Goal: Information Seeking & Learning: Learn about a topic

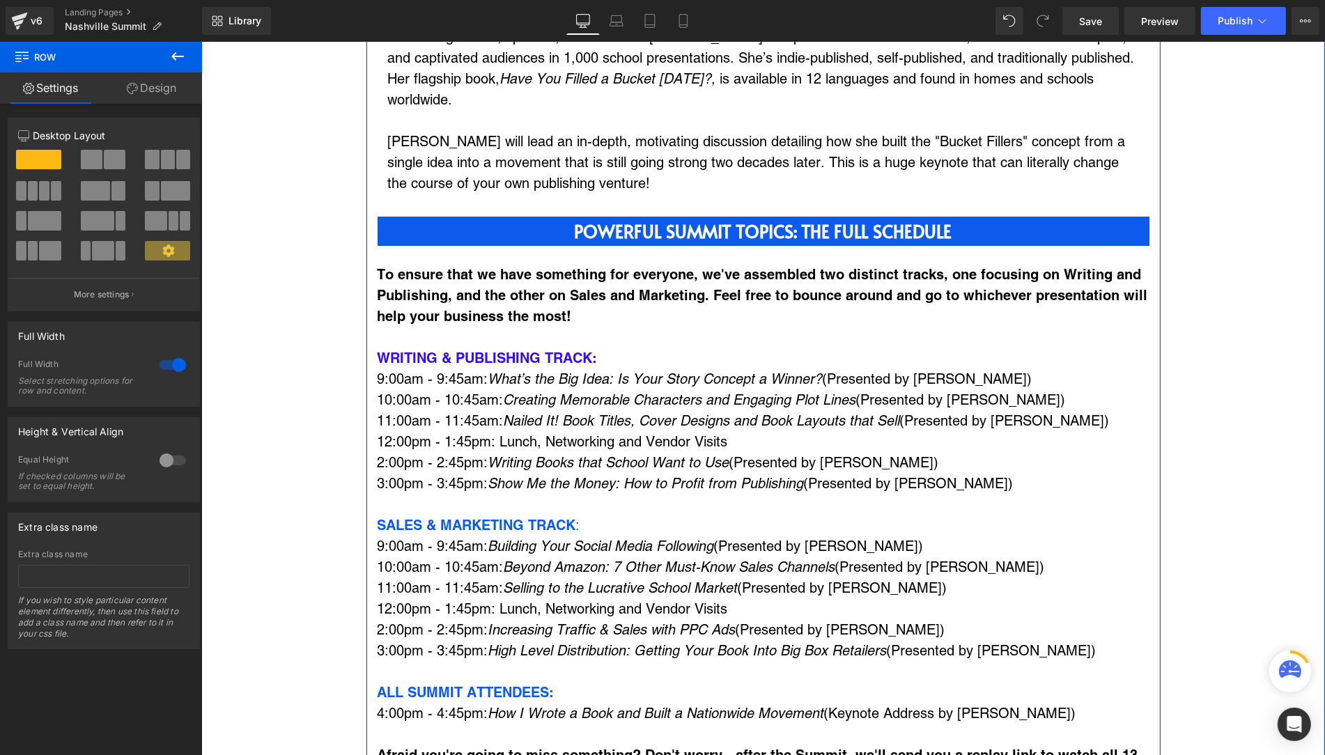
scroll to position [1285, 0]
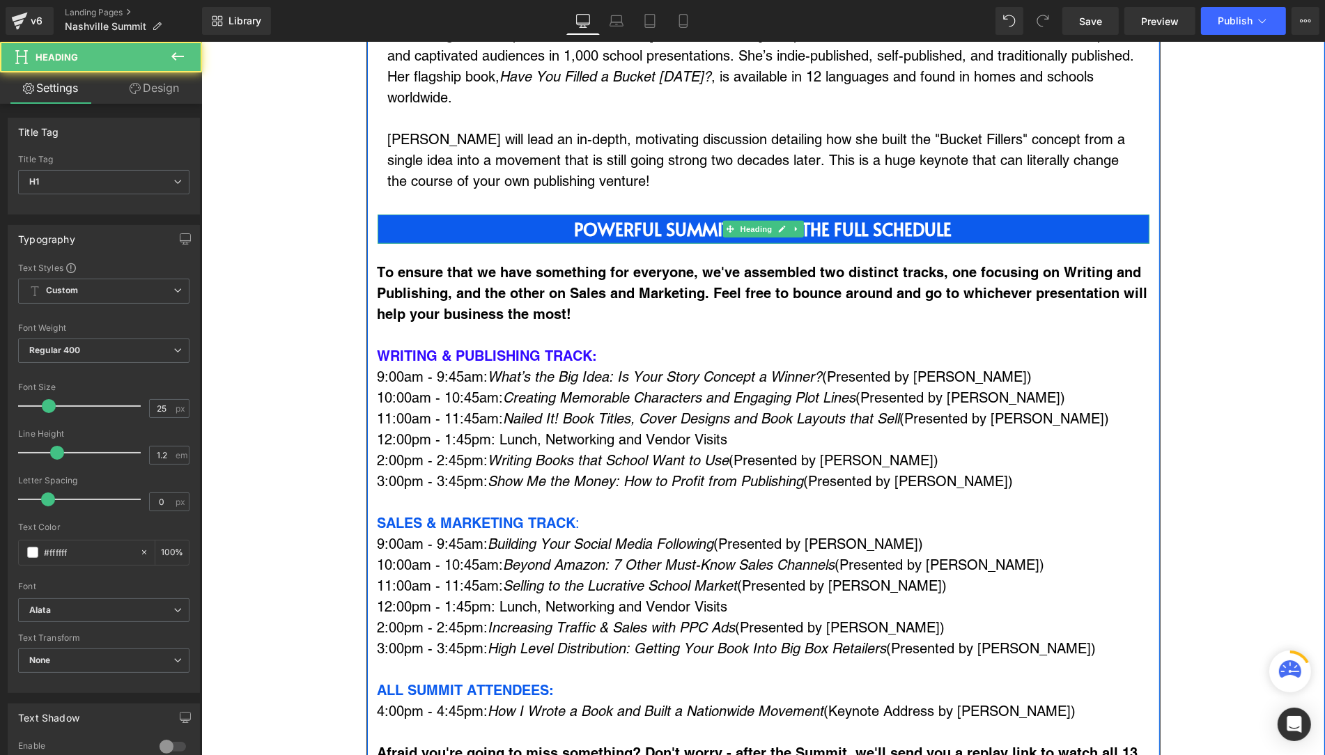
click at [443, 219] on h1 "POWERFUL SUMMIT TOPICS: THE FULL SCHEDULE" at bounding box center [763, 229] width 772 height 21
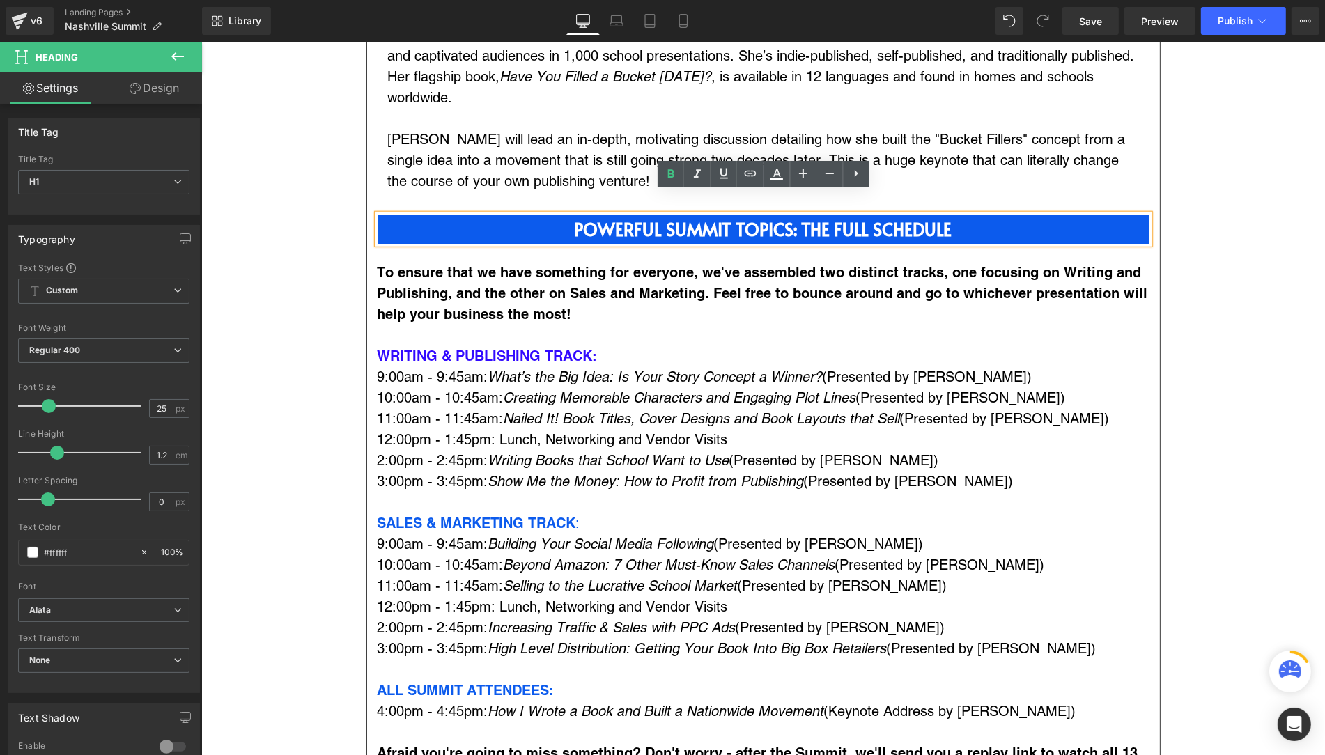
click at [815, 217] on b "POWERFUL SUMMIT TOPICS: THE FULL SCHEDULE" at bounding box center [763, 229] width 378 height 24
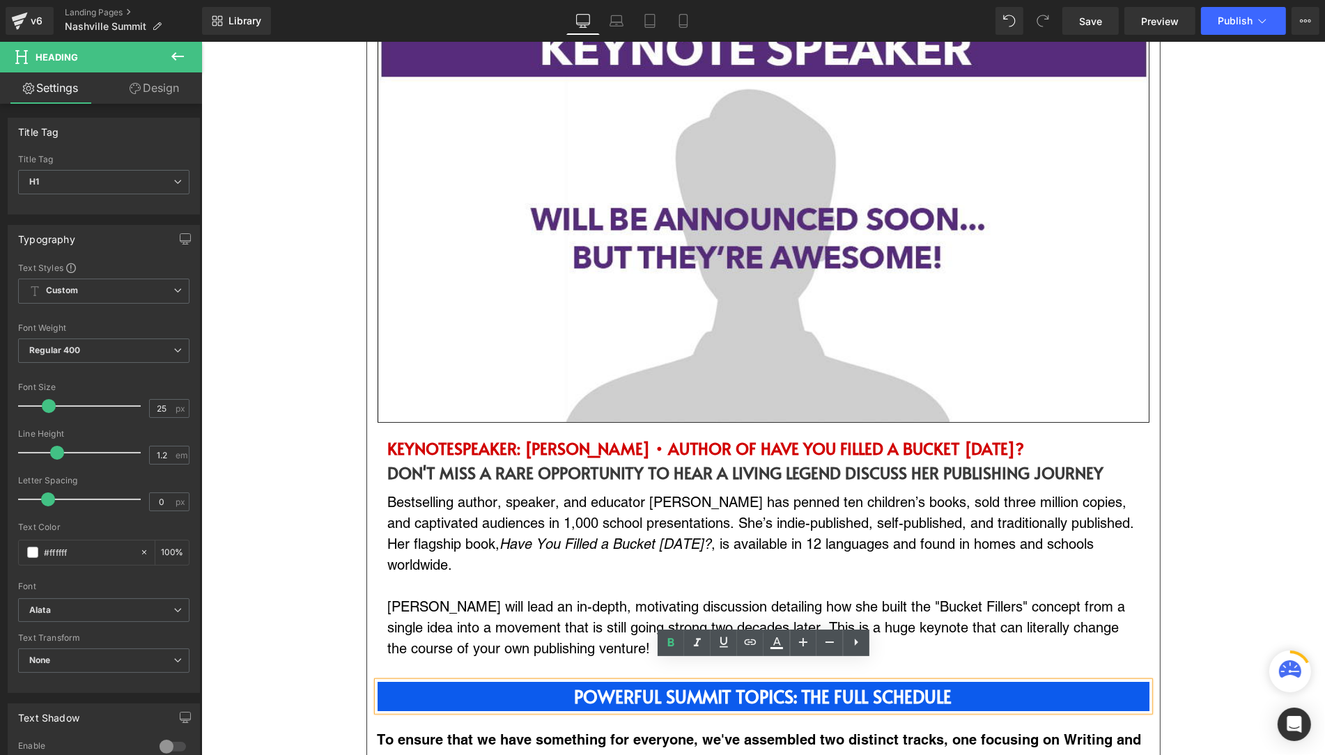
scroll to position [820, 0]
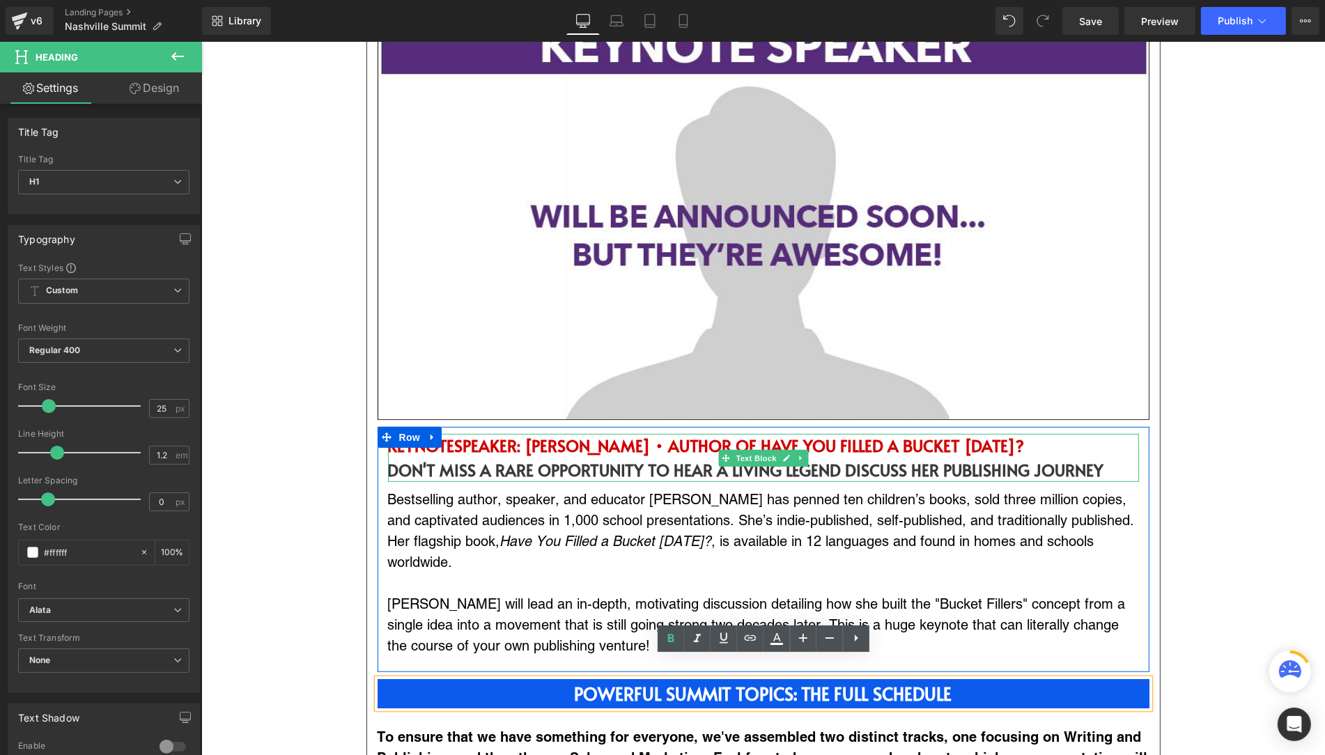
click at [473, 442] on strong "SPEAKER" at bounding box center [485, 446] width 63 height 22
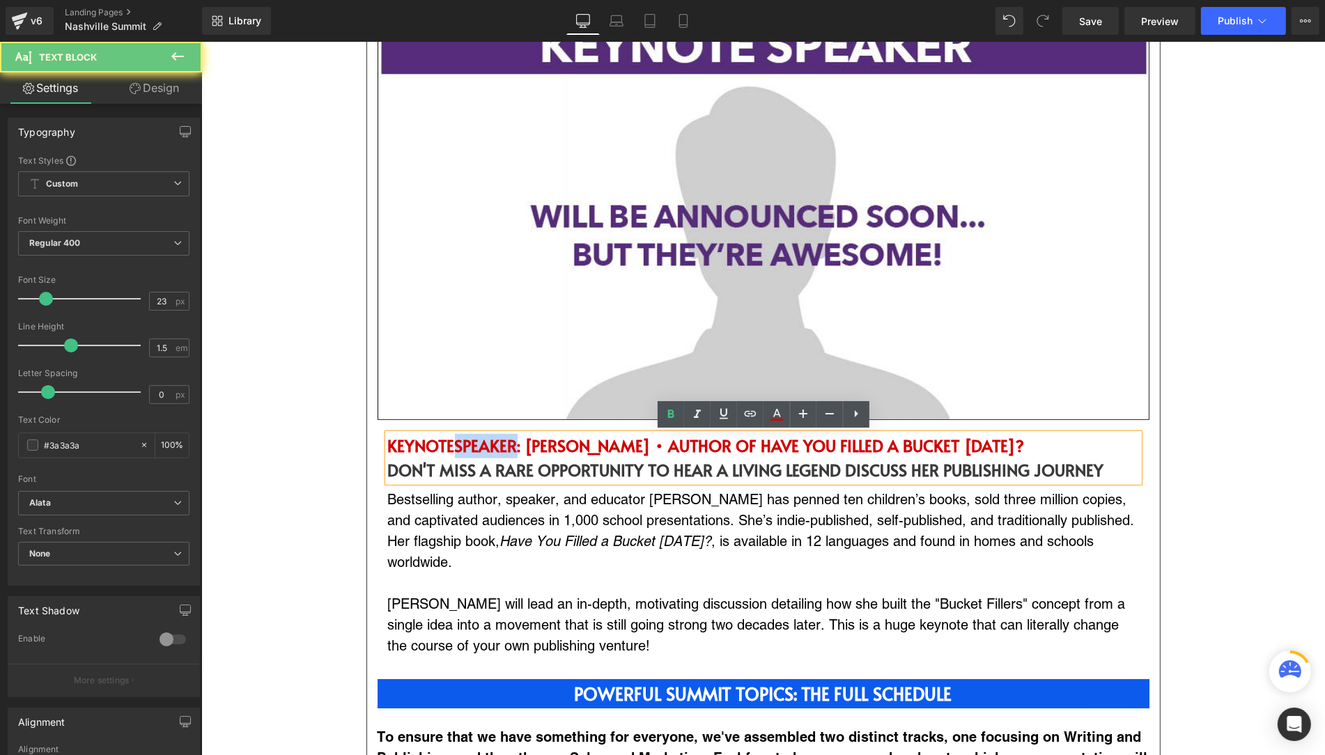
click at [473, 442] on strong "SPEAKER" at bounding box center [485, 446] width 63 height 22
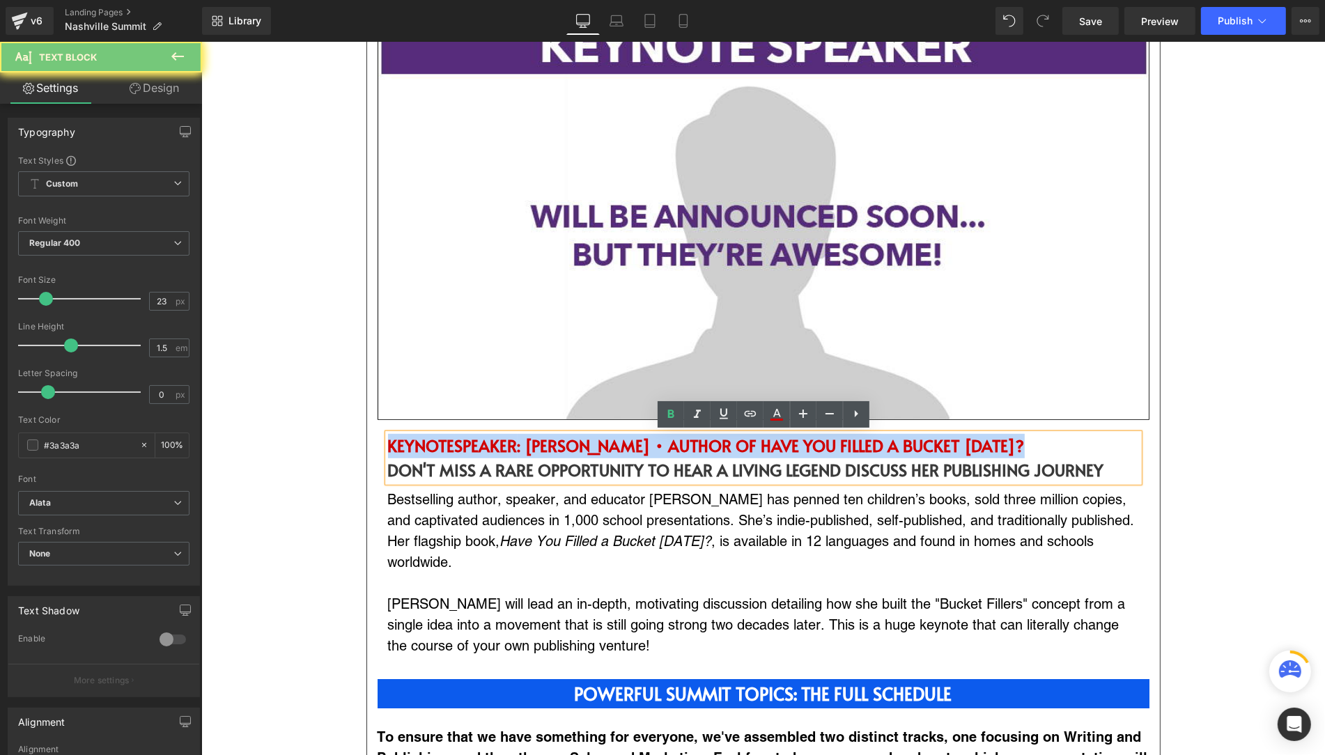
click at [473, 442] on strong "SPEAKER" at bounding box center [485, 446] width 63 height 22
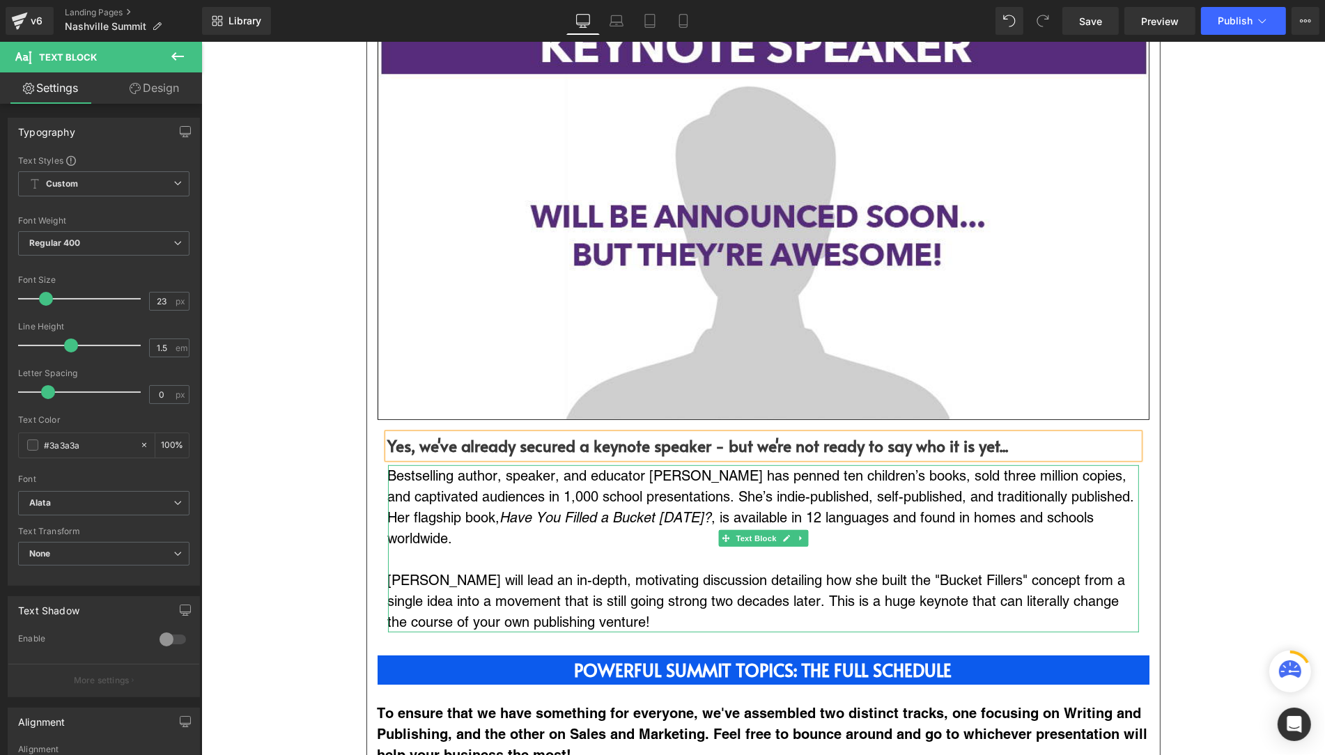
click at [458, 515] on p "Bestselling author, speaker, and educator [PERSON_NAME] has penned ten children…" at bounding box center [762, 507] width 751 height 84
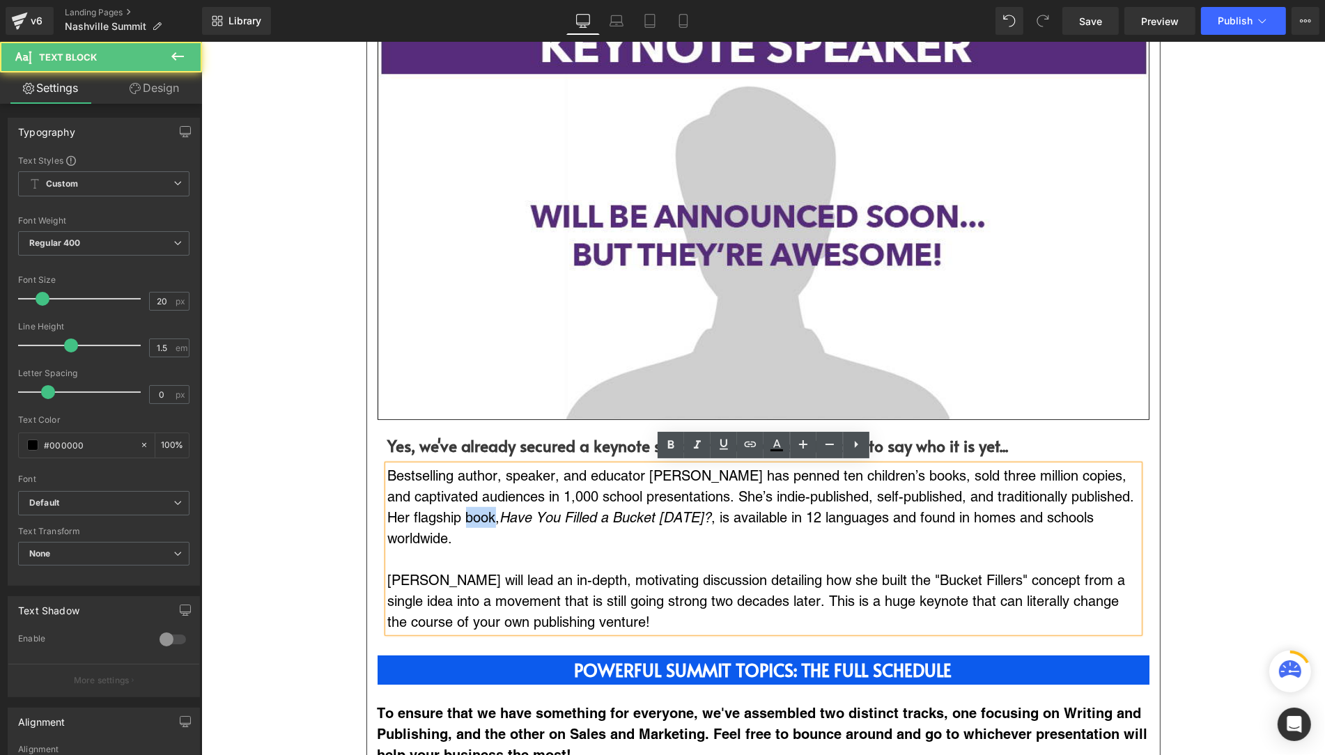
click at [458, 515] on p "Bestselling author, speaker, and educator [PERSON_NAME] has penned ten children…" at bounding box center [762, 507] width 751 height 84
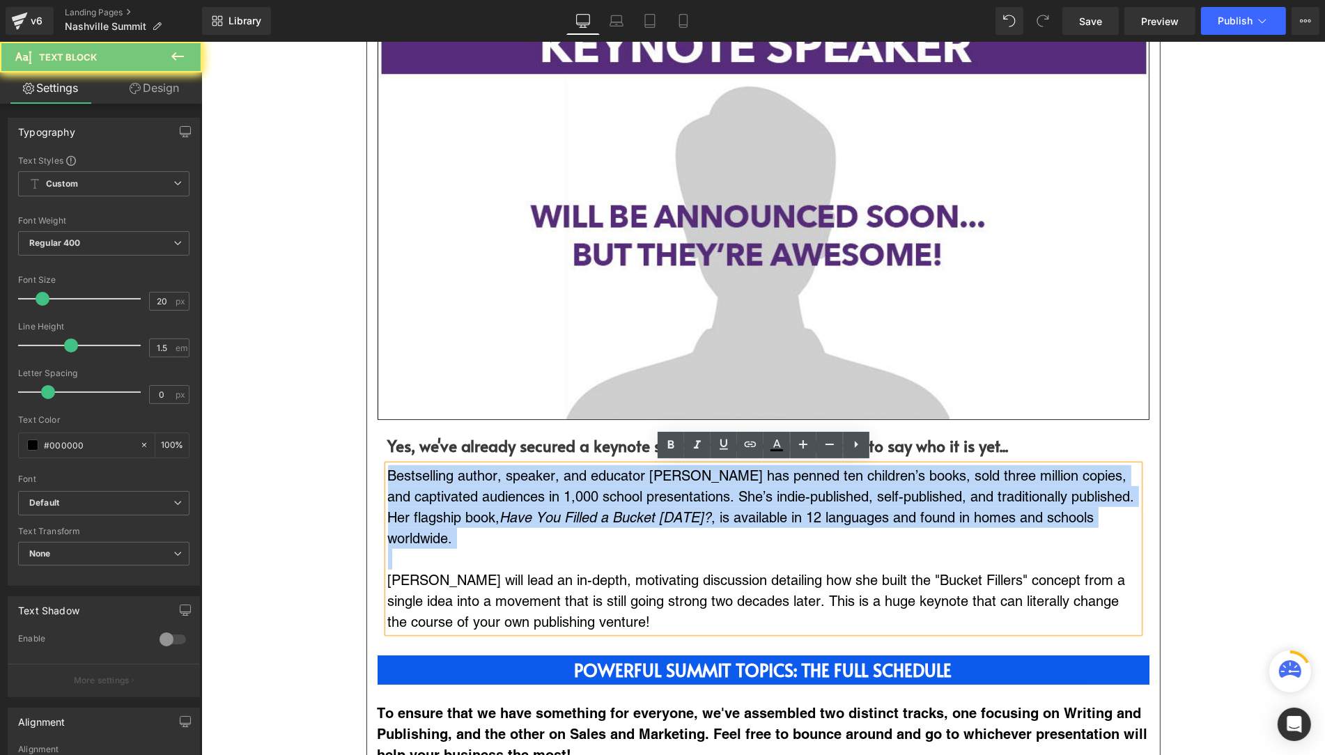
click at [458, 515] on p "Bestselling author, speaker, and educator [PERSON_NAME] has penned ten children…" at bounding box center [762, 507] width 751 height 84
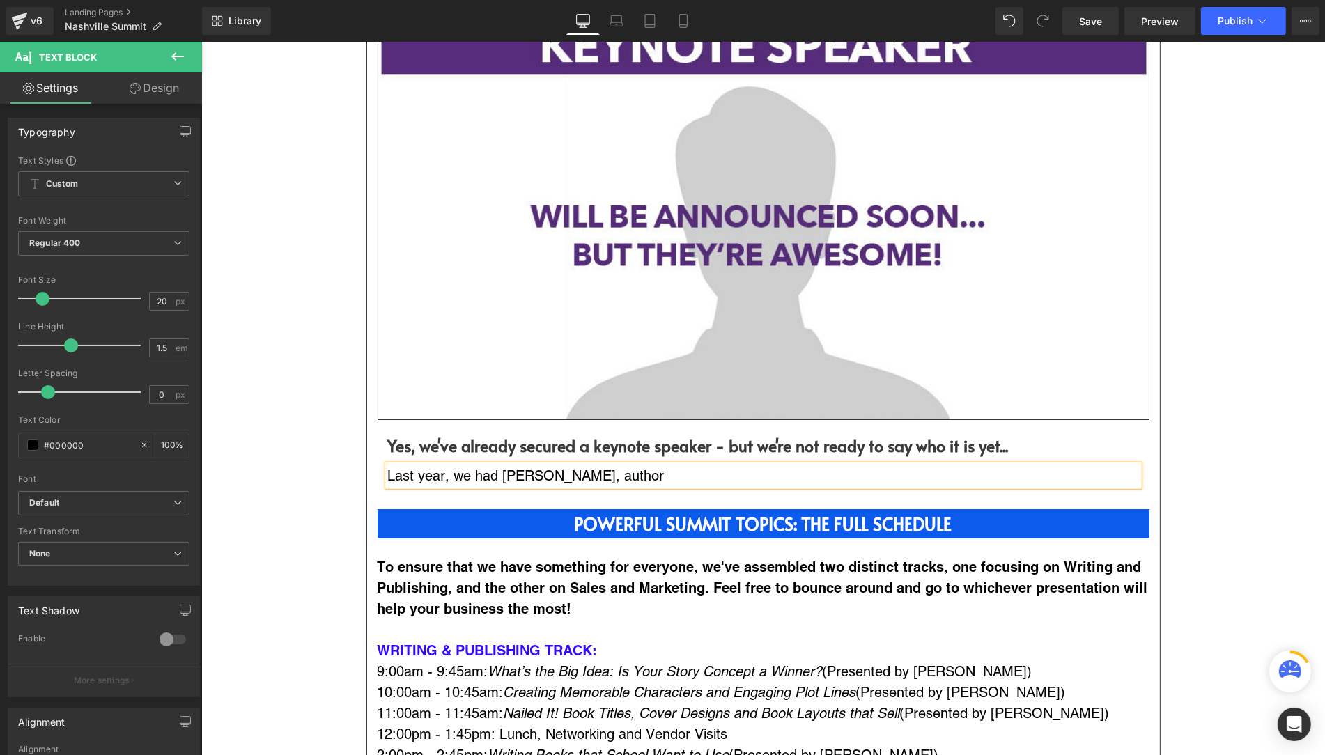
drag, startPoint x: 498, startPoint y: 474, endPoint x: 652, endPoint y: 471, distance: 154.0
click at [652, 471] on p "Last year, we had [PERSON_NAME], author" at bounding box center [762, 475] width 751 height 21
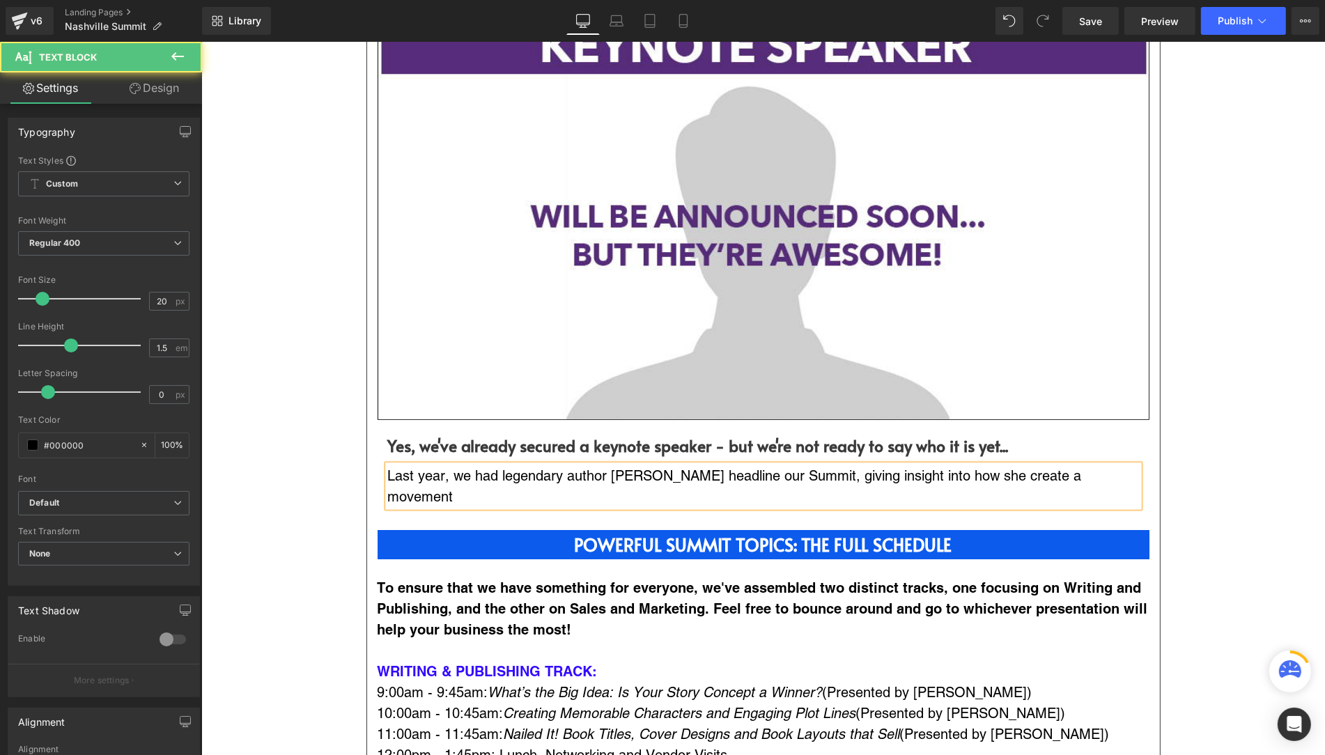
click at [1040, 474] on p "Last year, we had legendary author [PERSON_NAME] headline our Summit, giving in…" at bounding box center [762, 486] width 751 height 42
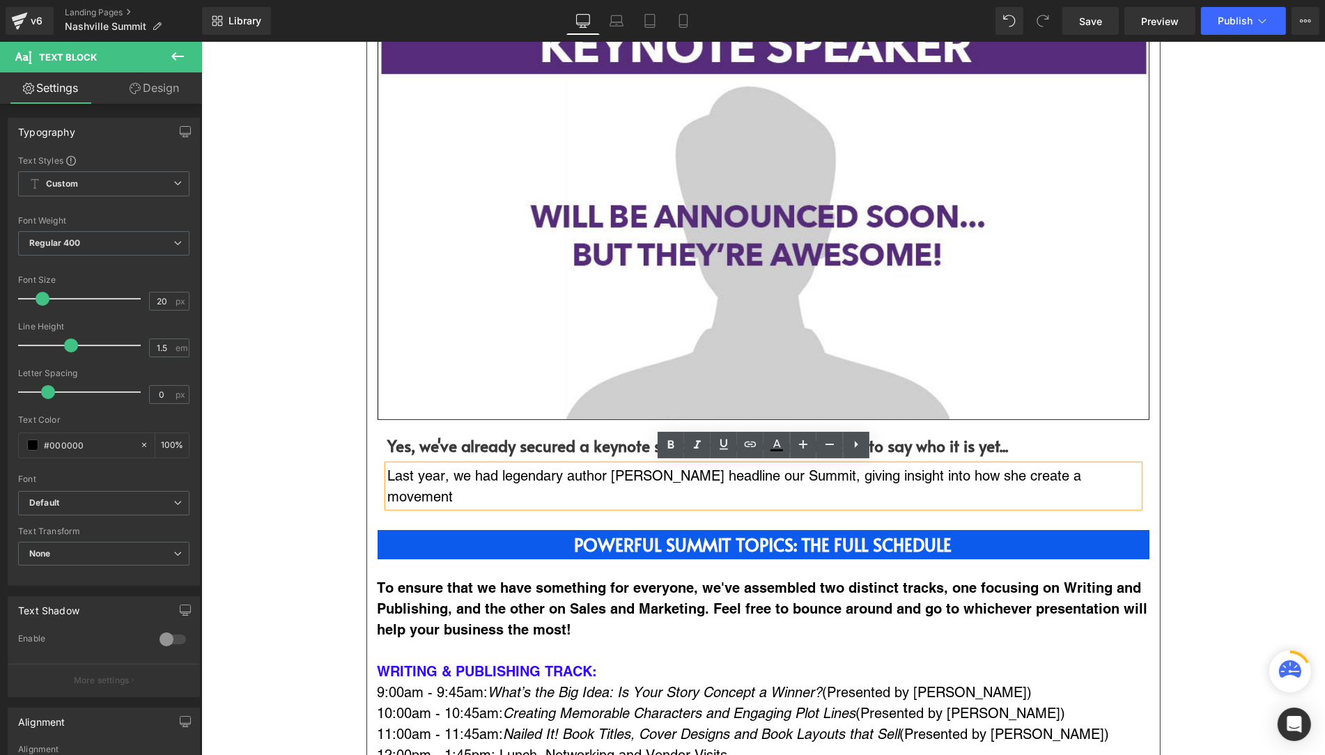
click at [1043, 477] on p "Last year, we had legendary author [PERSON_NAME] headline our Summit, giving in…" at bounding box center [762, 486] width 751 height 42
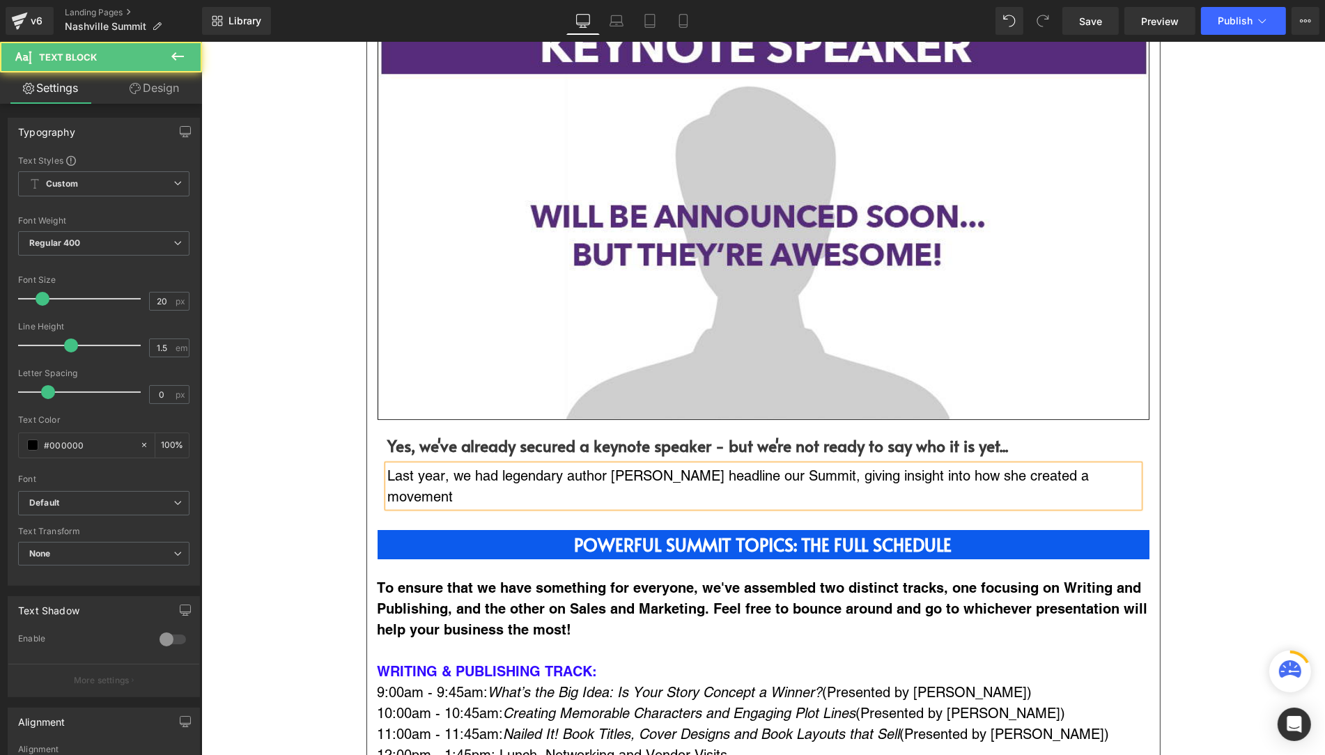
click at [1138, 477] on div "Last year, we had legendary author [PERSON_NAME] headline our Summit, giving in…" at bounding box center [762, 486] width 751 height 42
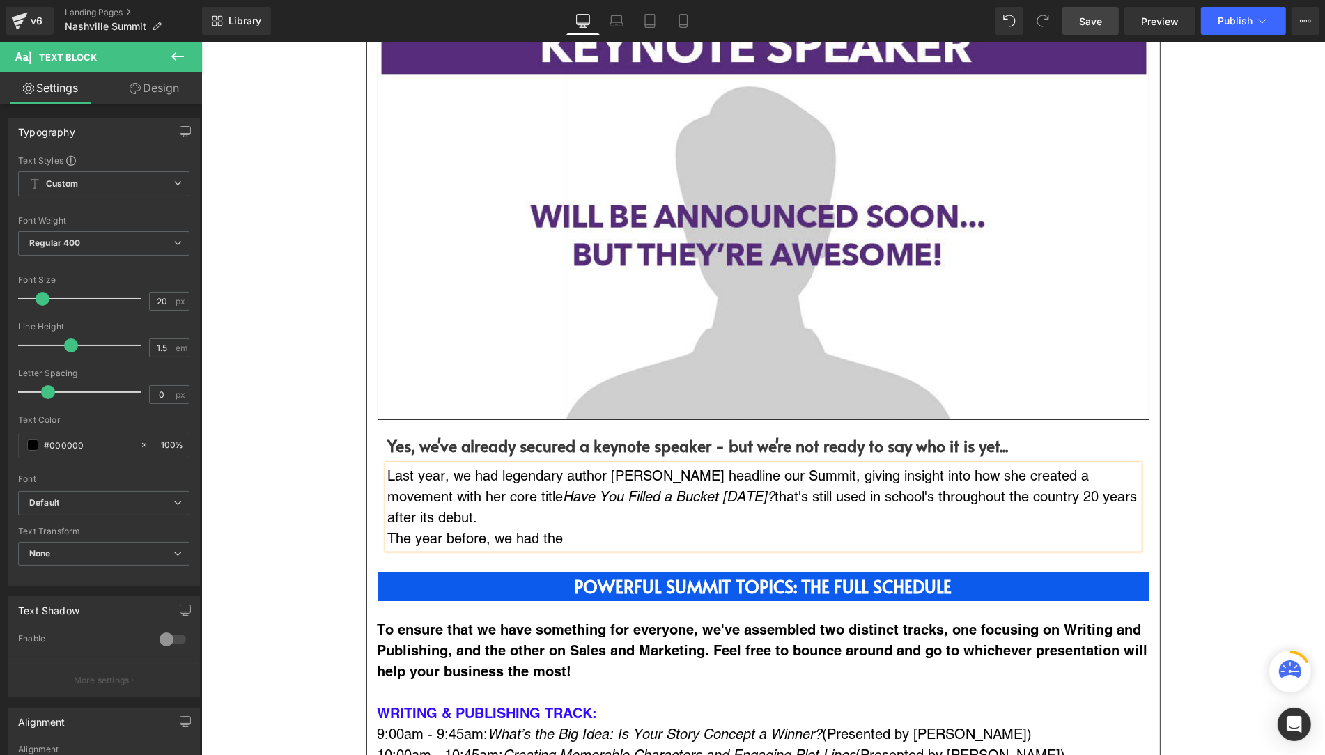
click at [1092, 26] on span "Save" at bounding box center [1090, 21] width 23 height 15
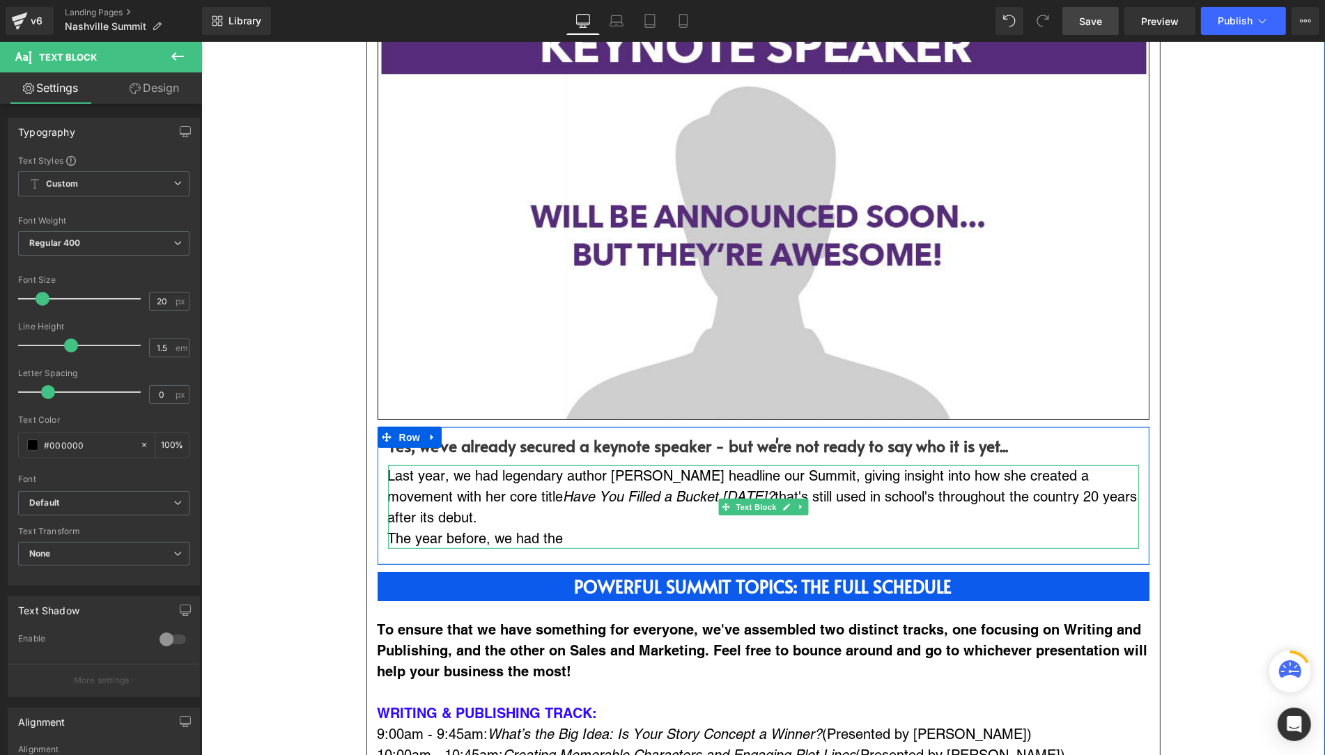
click at [577, 534] on p "The year before, we had the" at bounding box center [762, 538] width 751 height 21
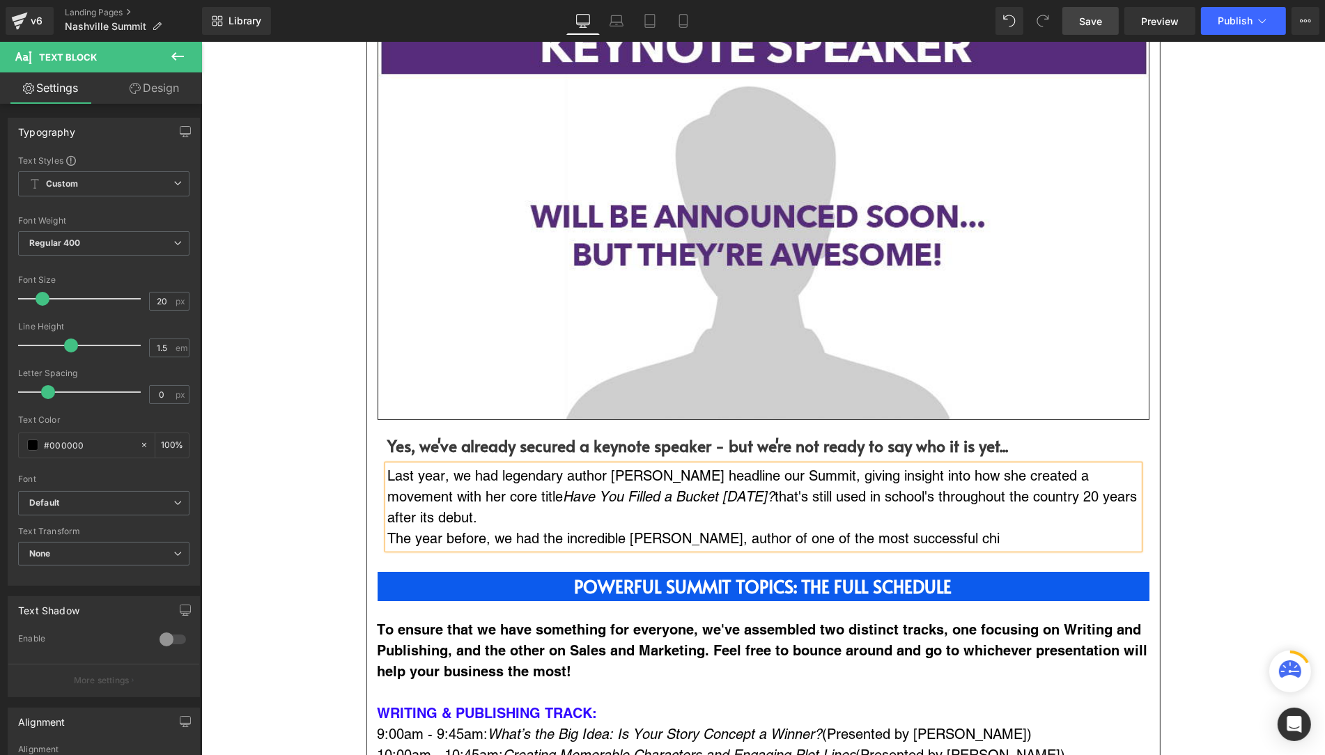
click at [784, 540] on p "The year before, we had the incredible [PERSON_NAME], author of one of the most…" at bounding box center [762, 538] width 751 height 21
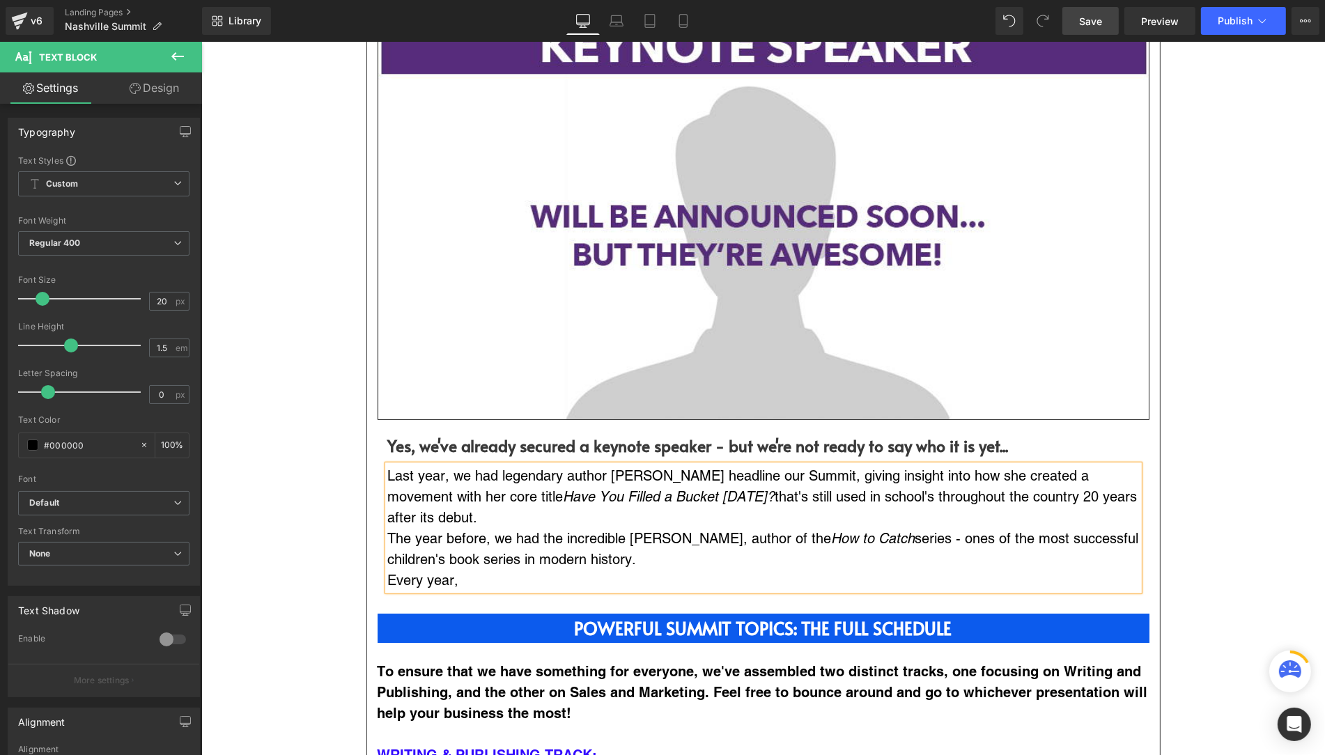
click at [639, 553] on p "The year before, we had the incredible [PERSON_NAME], author of the How to Catc…" at bounding box center [762, 549] width 751 height 42
click at [423, 581] on p "Every year, we look to" at bounding box center [762, 580] width 751 height 21
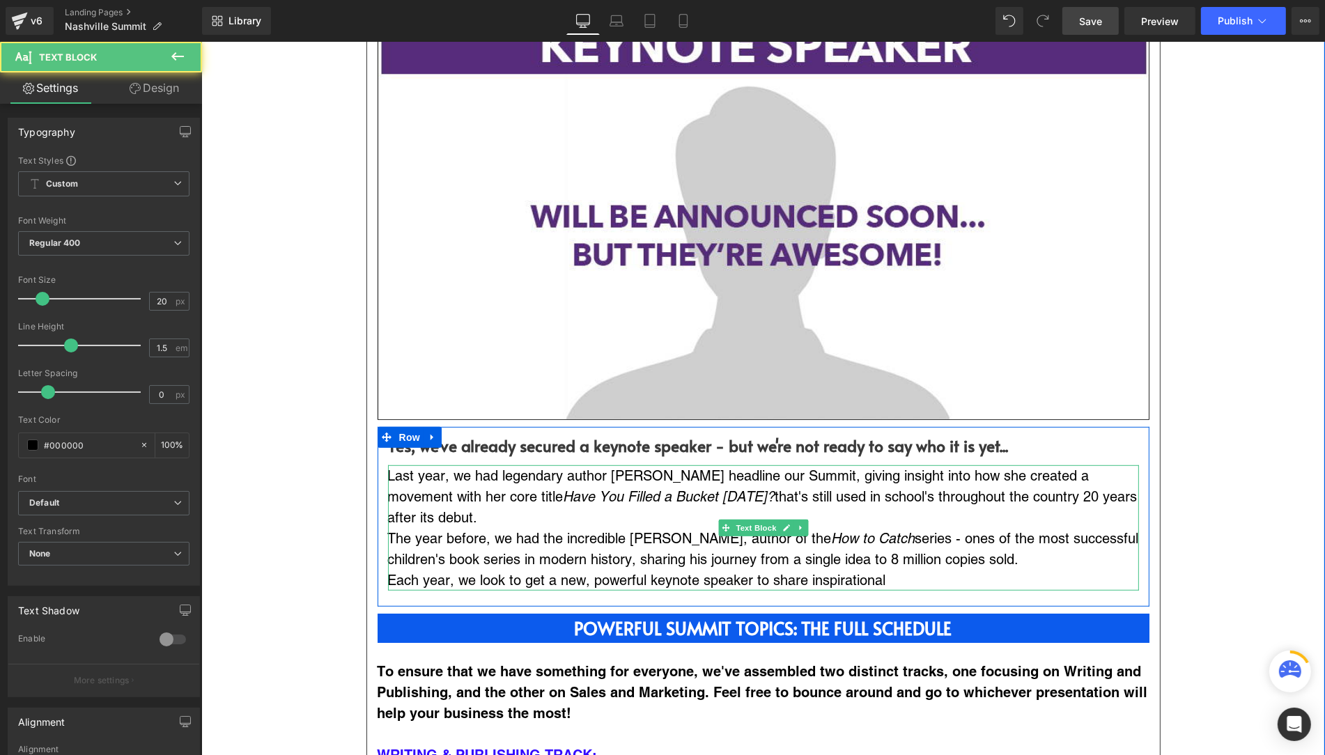
click at [536, 577] on p "Each year, we look to get a new, powerful keynote speaker to share inspirational" at bounding box center [762, 580] width 751 height 21
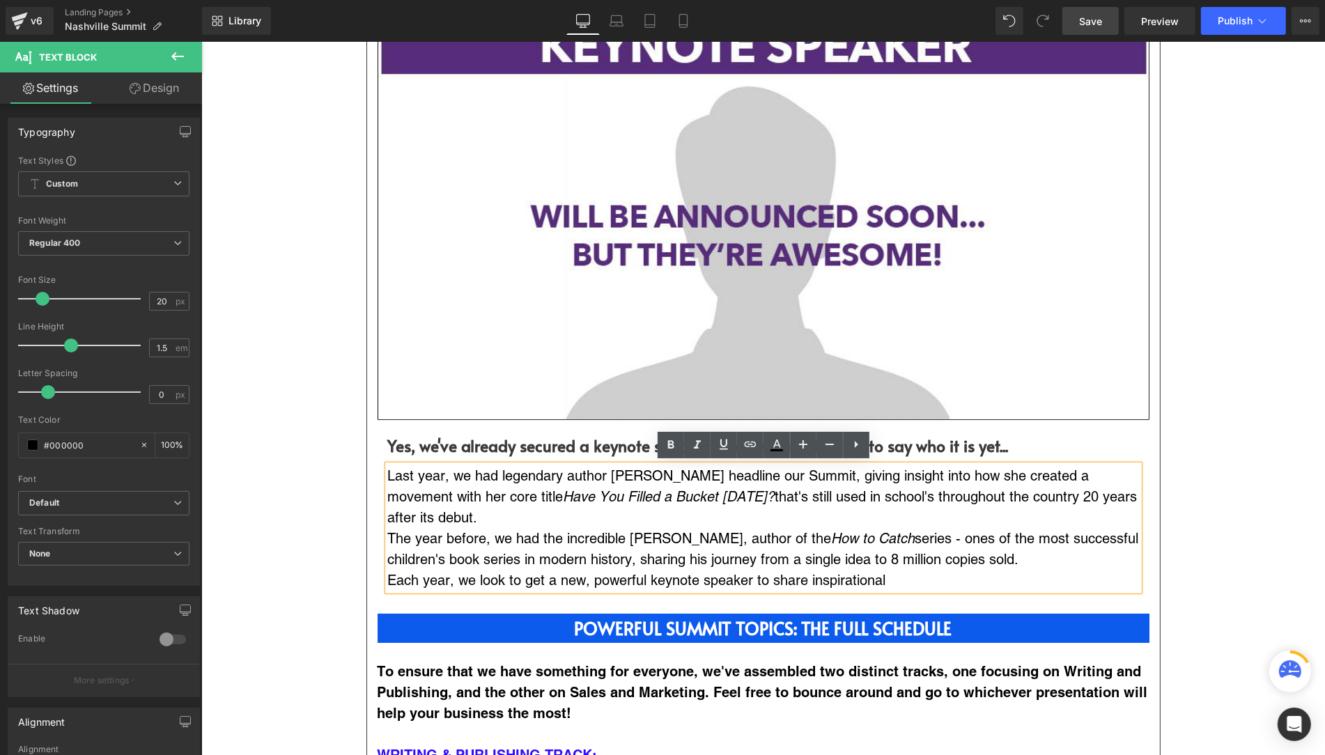
click at [540, 580] on p "Each year, we look to get a new, powerful keynote speaker to share inspirational" at bounding box center [762, 580] width 751 height 21
click at [926, 580] on p "Each year, we look to feature a new, powerful keynote speaker to share inspirat…" at bounding box center [762, 580] width 751 height 21
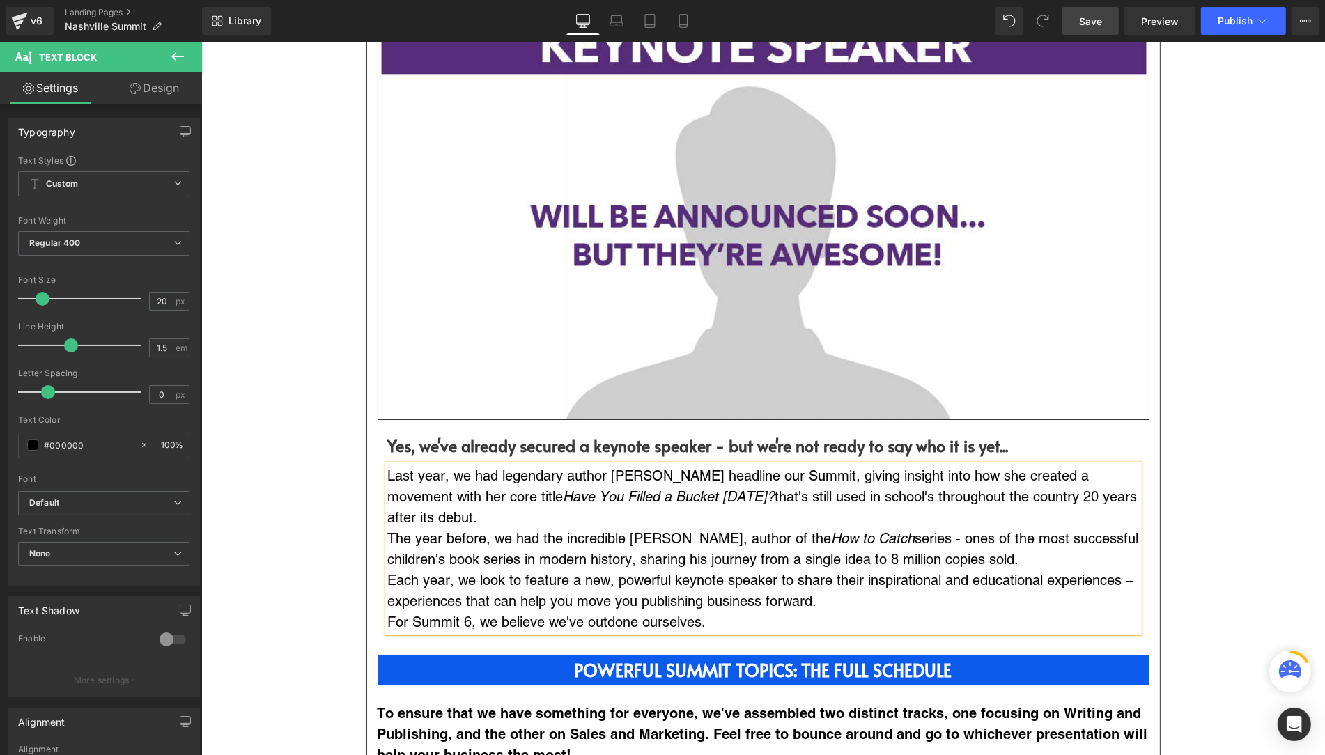
click at [389, 620] on p "For Summit 6, we believe we've outdone ourselves." at bounding box center [762, 622] width 751 height 21
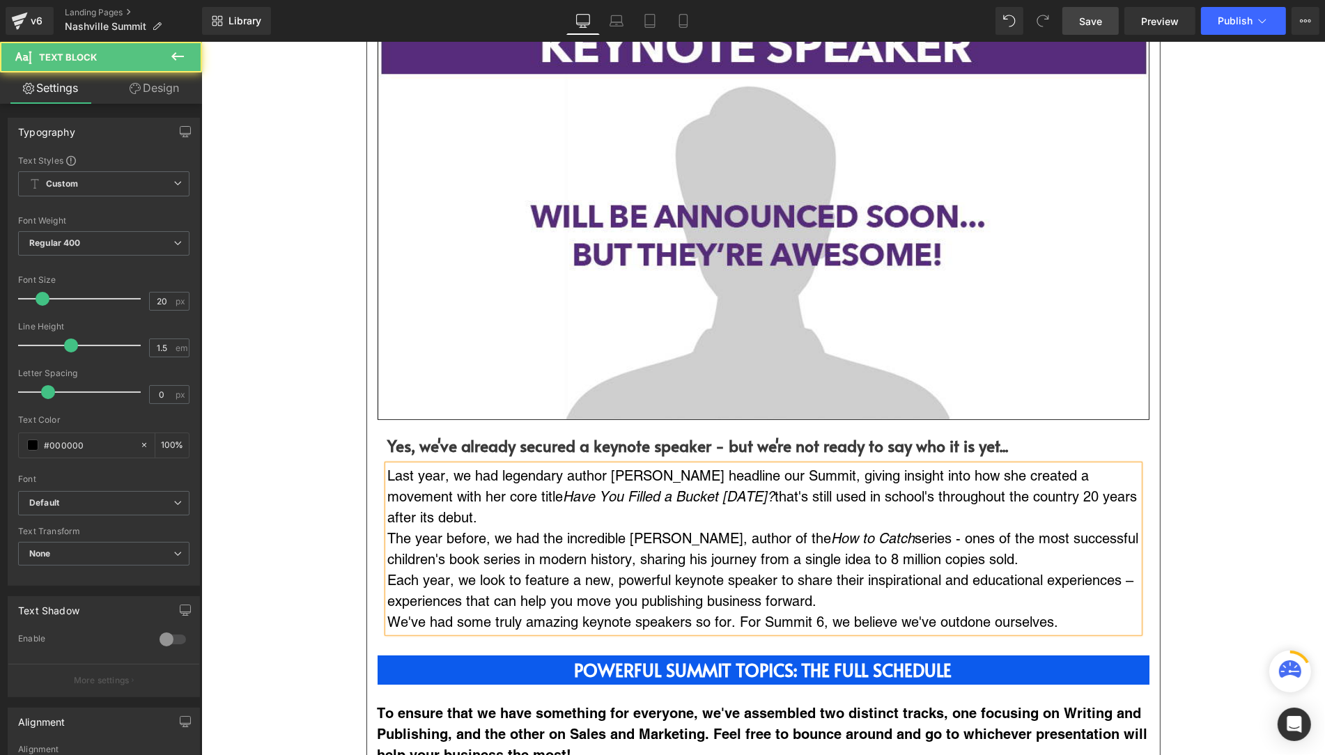
click at [993, 625] on p "We've had some truly amazing keynote speakers so for. For Summit 6, we believe …" at bounding box center [762, 622] width 751 height 21
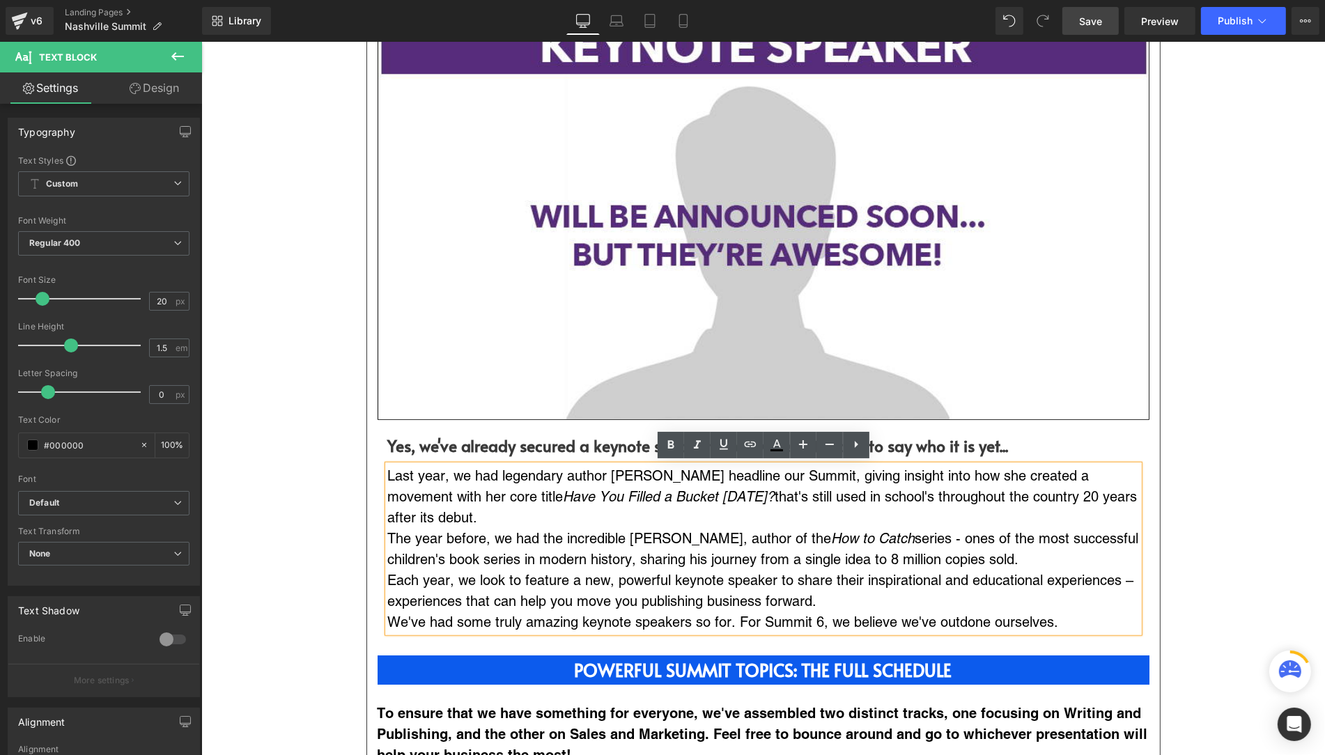
click at [988, 628] on p "We've had some truly amazing keynote speakers so for. For Summit 6, we believe …" at bounding box center [762, 622] width 751 height 21
click at [758, 623] on p "We've had some truly amazing keynote speakers so for. For Summit 6, we believe …" at bounding box center [762, 622] width 751 height 21
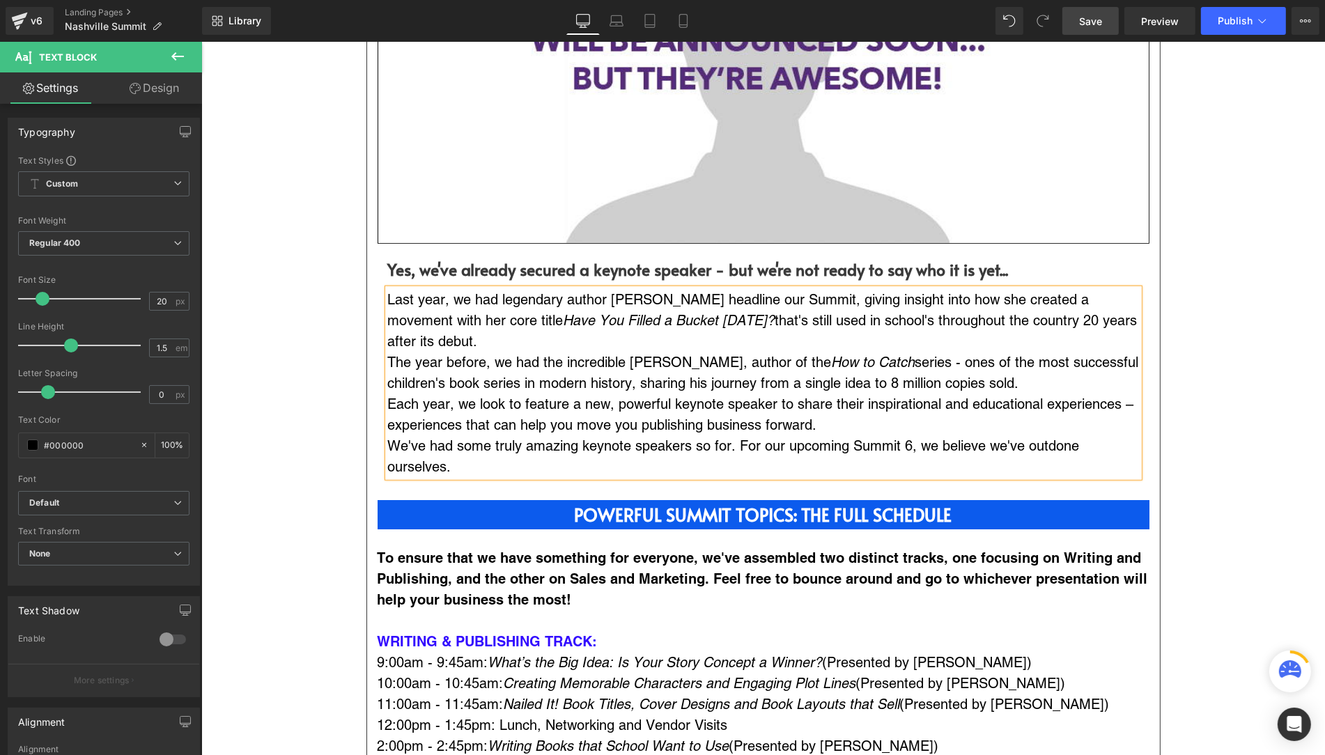
scroll to position [994, 0]
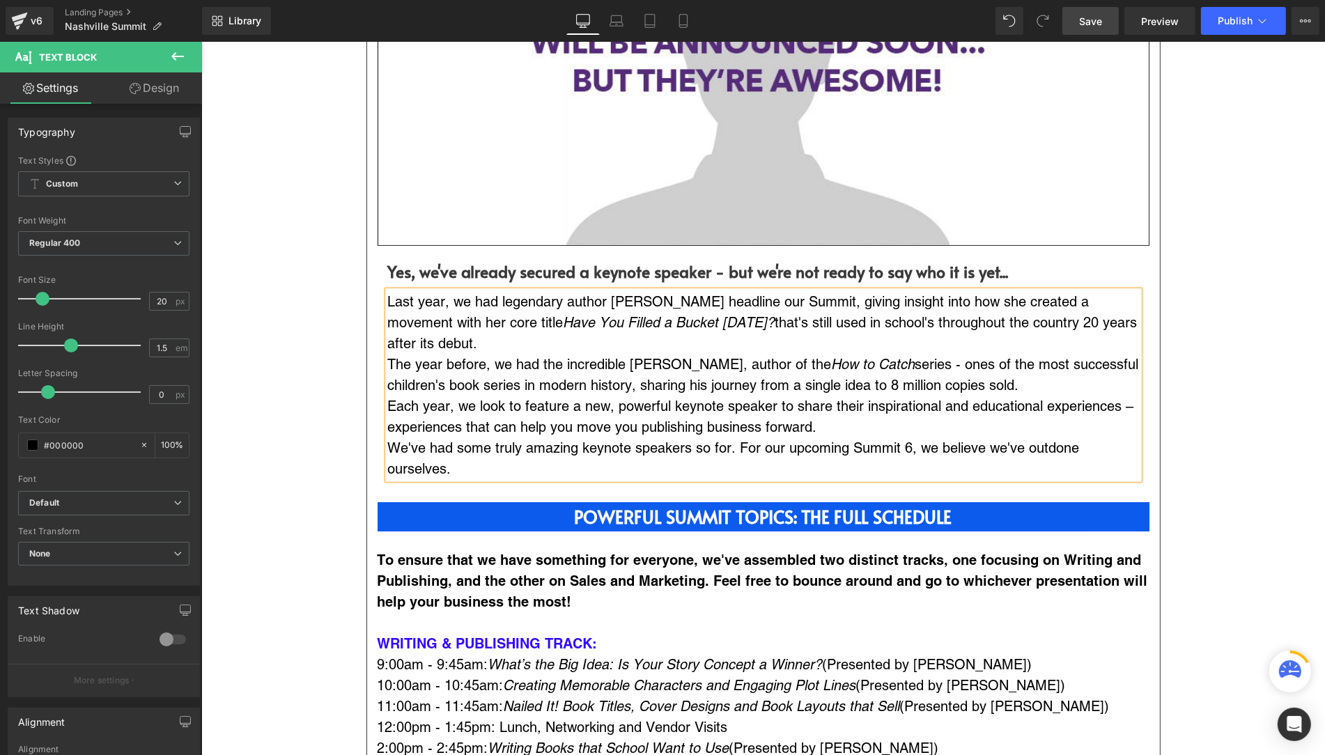
drag, startPoint x: 1090, startPoint y: 14, endPoint x: 810, endPoint y: 242, distance: 361.0
click at [1090, 14] on span "Save" at bounding box center [1090, 21] width 23 height 15
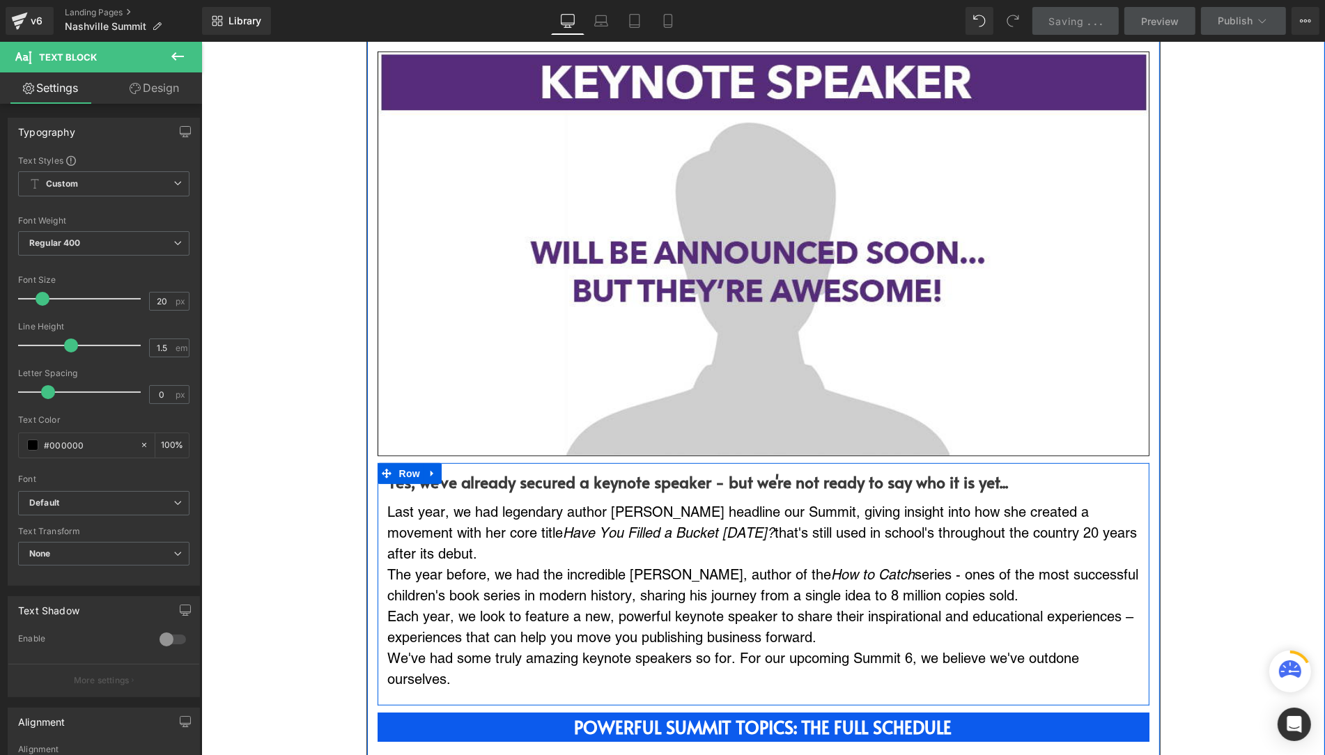
scroll to position [783, 0]
